Goal: Information Seeking & Learning: Learn about a topic

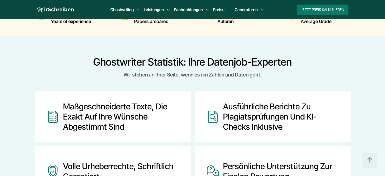
scroll to position [177, 0]
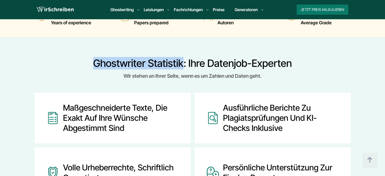
copy h2 "Ghostwriter Statistik"
drag, startPoint x: 182, startPoint y: 61, endPoint x: 95, endPoint y: 64, distance: 87.3
click at [95, 64] on h2 "Ghostwriter Statistik: Ihre Datenjob-Experten" at bounding box center [193, 63] width 316 height 12
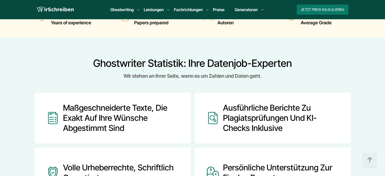
scroll to position [537, 0]
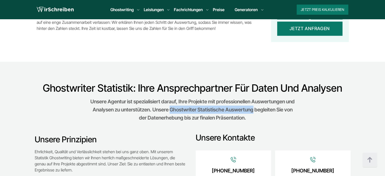
copy p "Ghostwriter Statistische Auswertung"
drag, startPoint x: 263, startPoint y: 109, endPoint x: 180, endPoint y: 111, distance: 83.0
click at [180, 111] on p "Unsere Agentur ist spezialisiert darauf, Ihre Projekte mit professionellen Ausw…" at bounding box center [192, 109] width 205 height 24
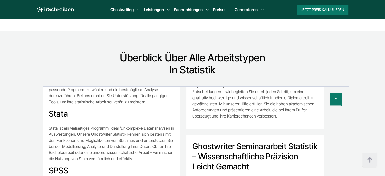
scroll to position [1675, 0]
